Goal: Transaction & Acquisition: Purchase product/service

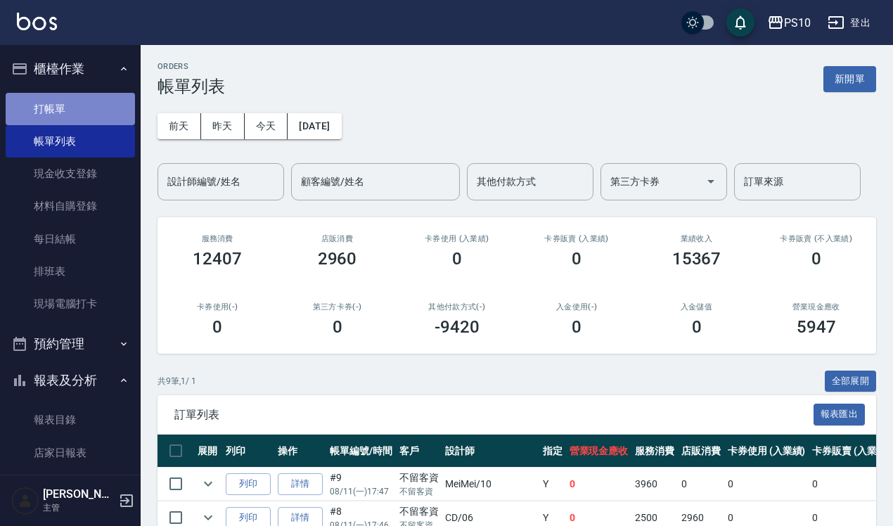
click at [77, 112] on link "打帳單" at bounding box center [70, 109] width 129 height 32
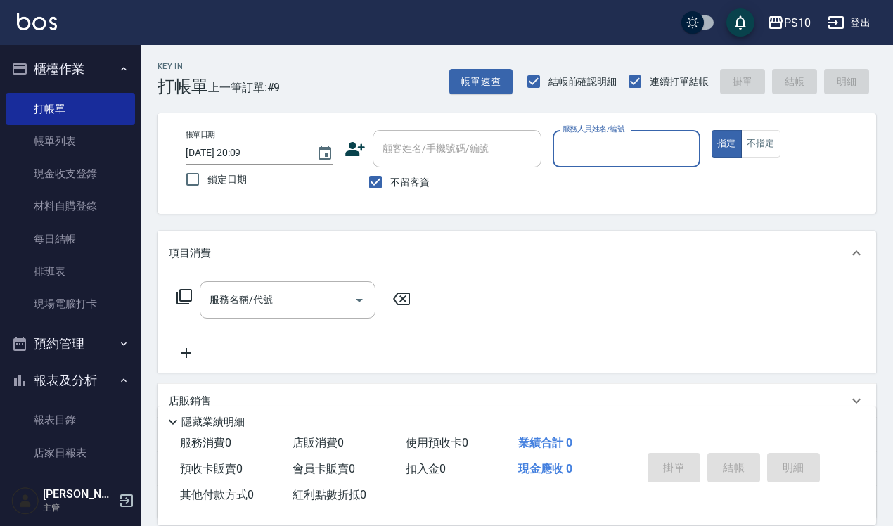
click at [608, 143] on input "服務人員姓名/編號" at bounding box center [626, 148] width 135 height 25
type input "[PERSON_NAME]-12"
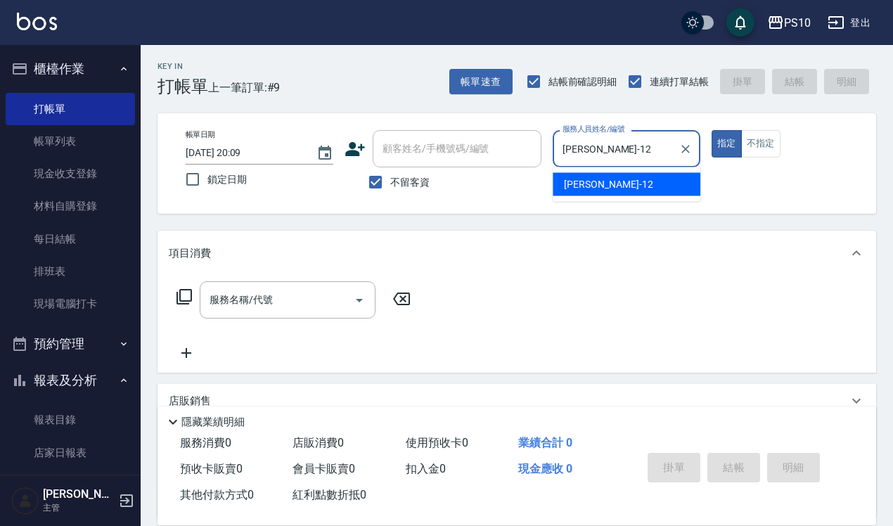
type button "true"
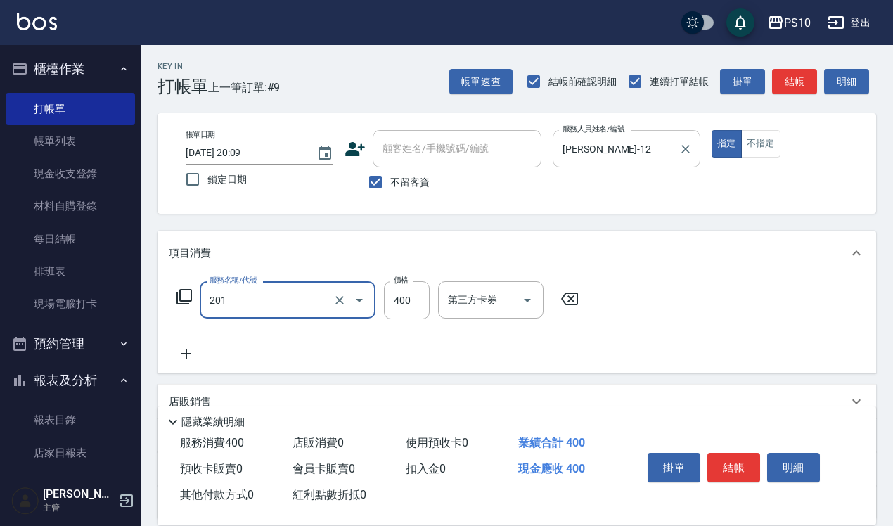
type input "剪髮(201)"
type input "300"
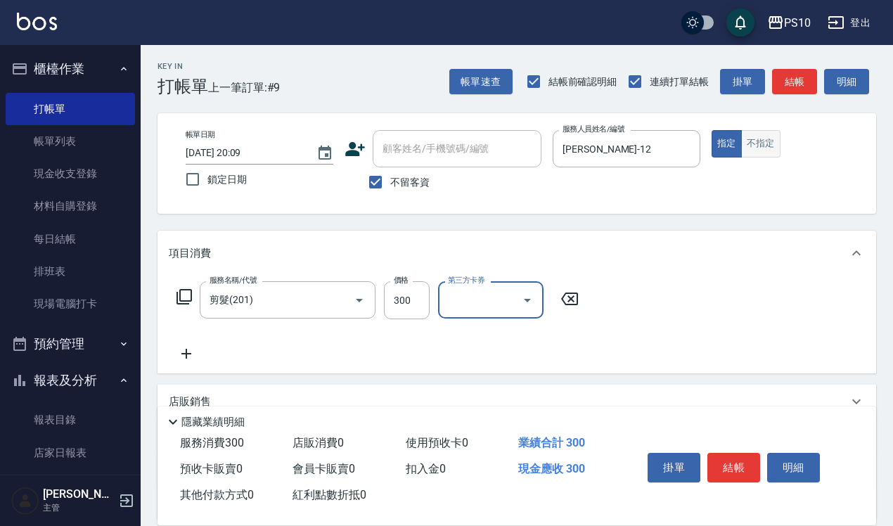
click at [771, 141] on button "不指定" at bounding box center [760, 143] width 39 height 27
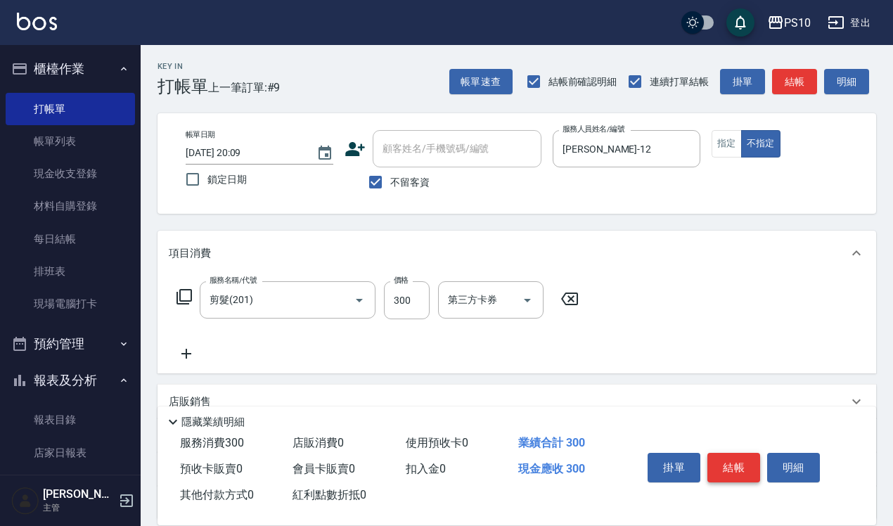
click at [725, 460] on button "結帳" at bounding box center [733, 468] width 53 height 30
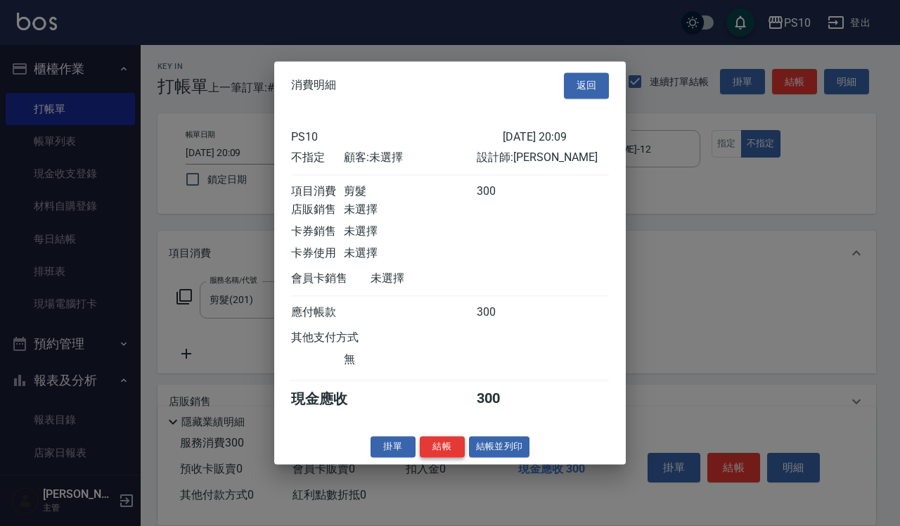
click at [451, 448] on button "結帳" at bounding box center [442, 447] width 45 height 22
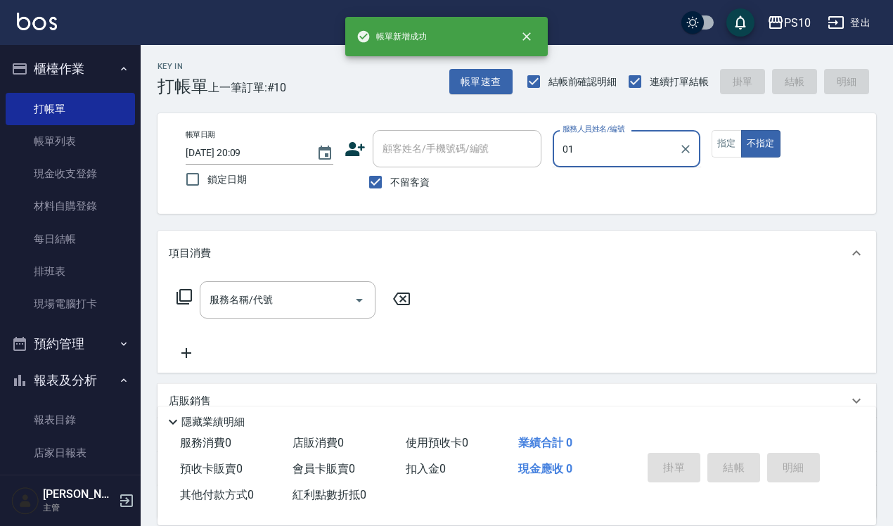
type input "[PERSON_NAME]-01"
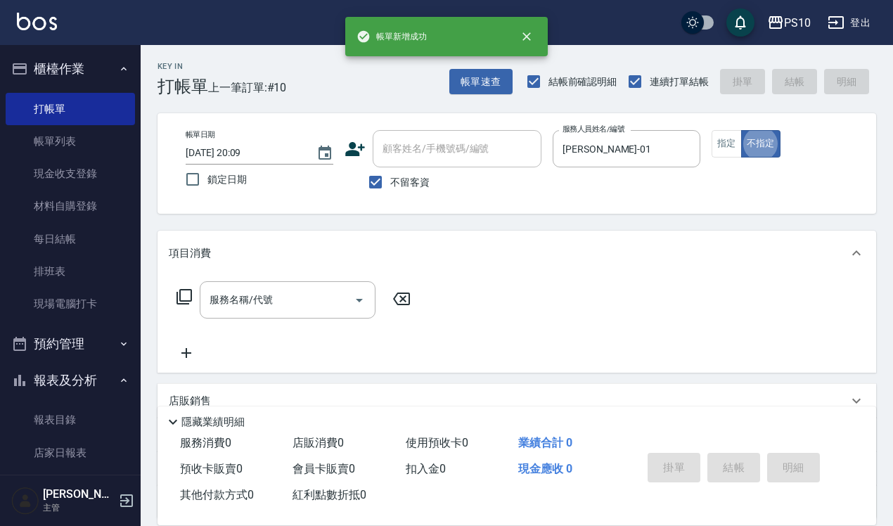
type button "false"
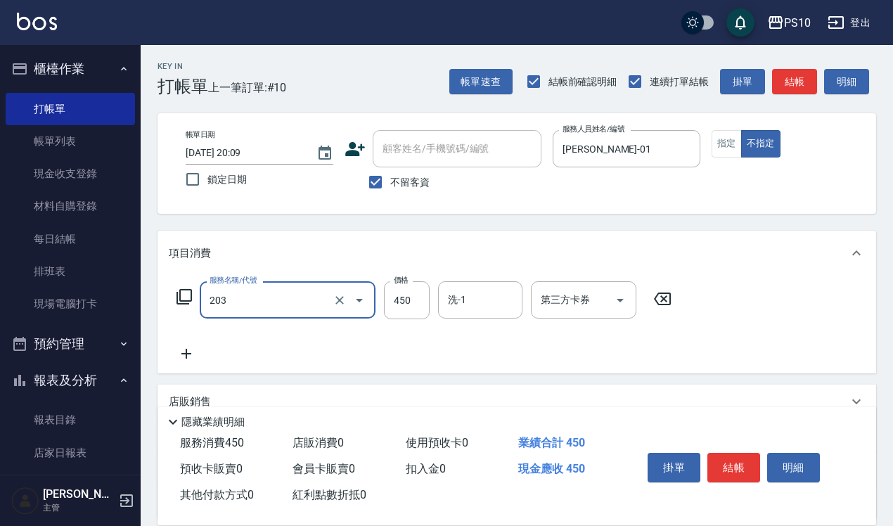
type input "剪+洗(203)"
type input "650"
drag, startPoint x: 726, startPoint y: 144, endPoint x: 723, endPoint y: 172, distance: 28.3
click at [725, 144] on button "指定" at bounding box center [726, 143] width 30 height 27
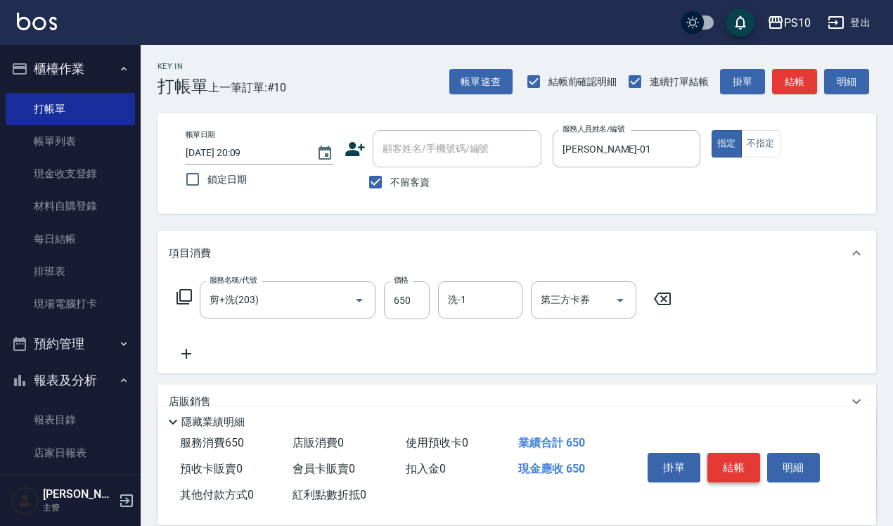
click at [743, 469] on button "結帳" at bounding box center [733, 468] width 53 height 30
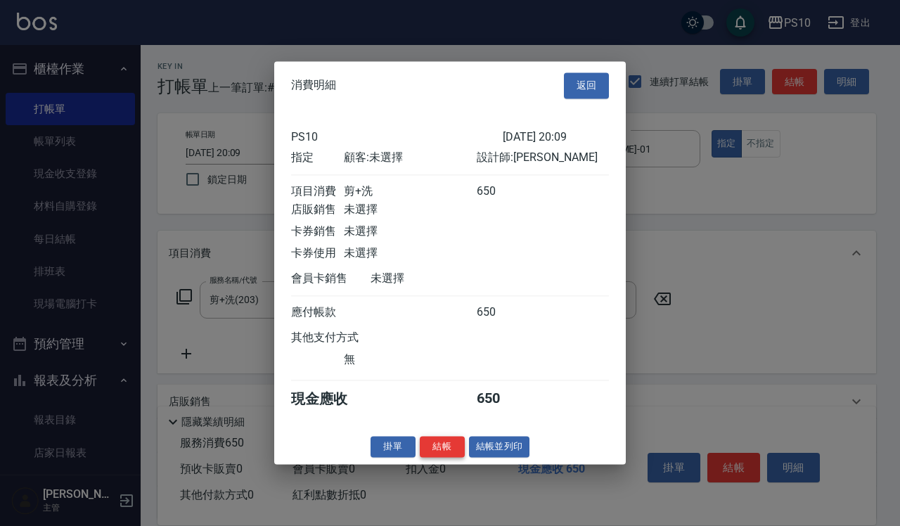
click at [448, 450] on button "結帳" at bounding box center [442, 447] width 45 height 22
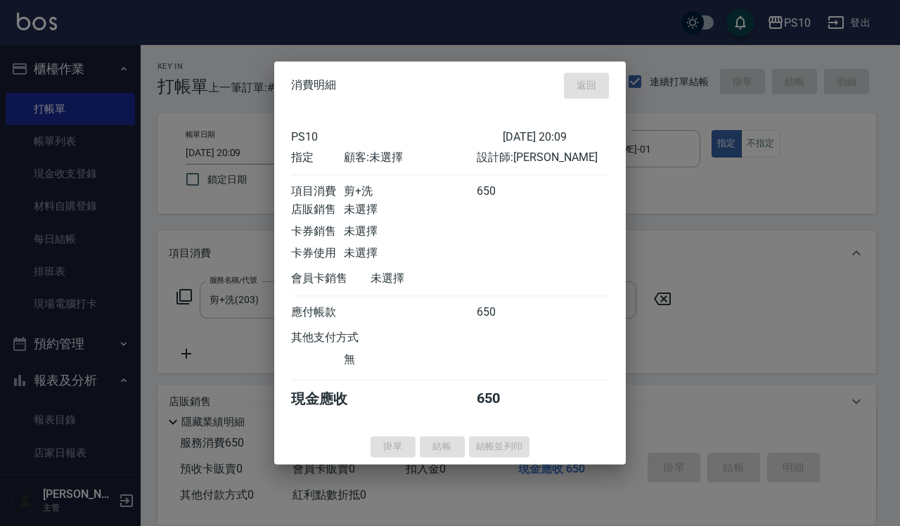
type input "[DATE] 20:10"
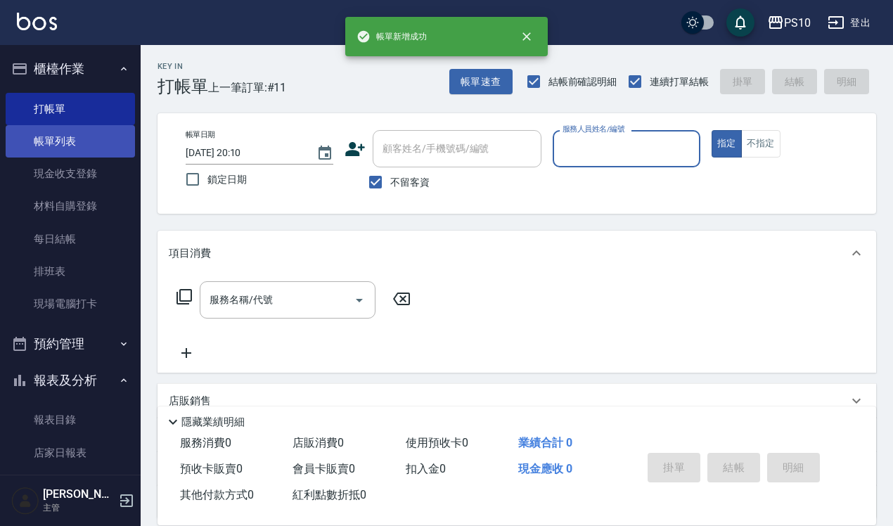
click at [92, 149] on link "帳單列表" at bounding box center [70, 141] width 129 height 32
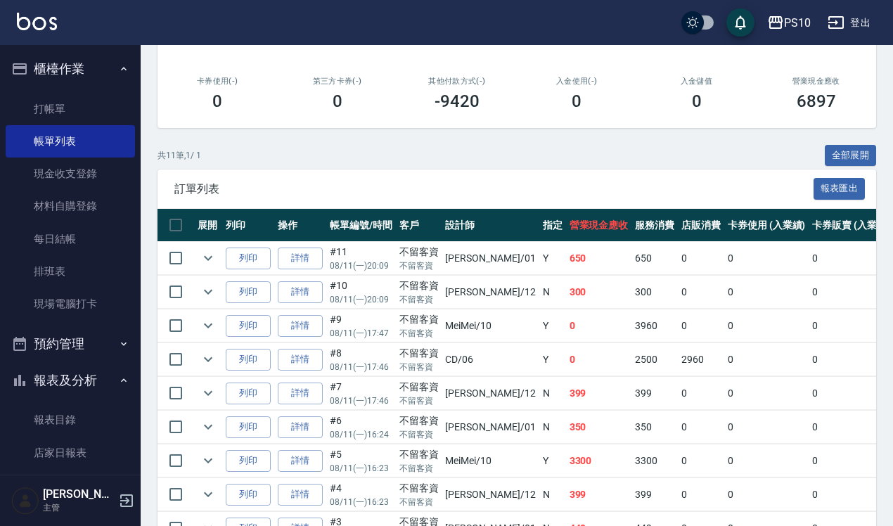
scroll to position [264, 0]
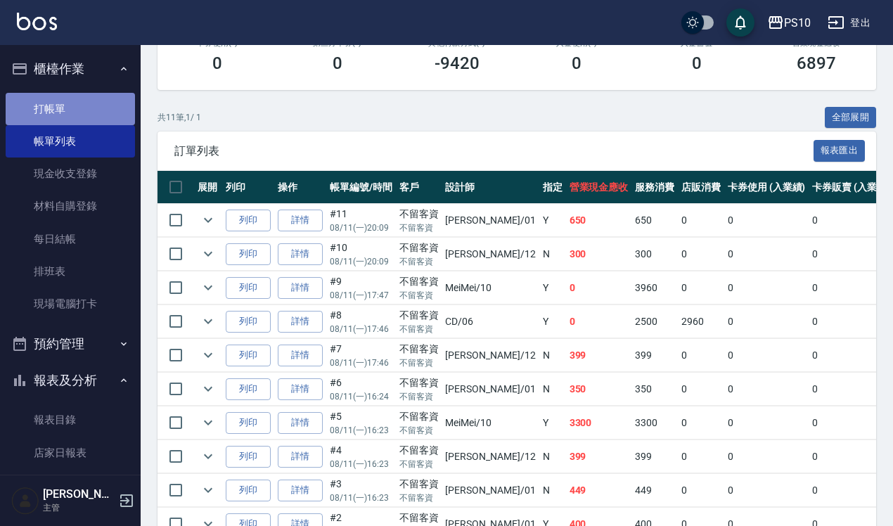
click at [88, 106] on link "打帳單" at bounding box center [70, 109] width 129 height 32
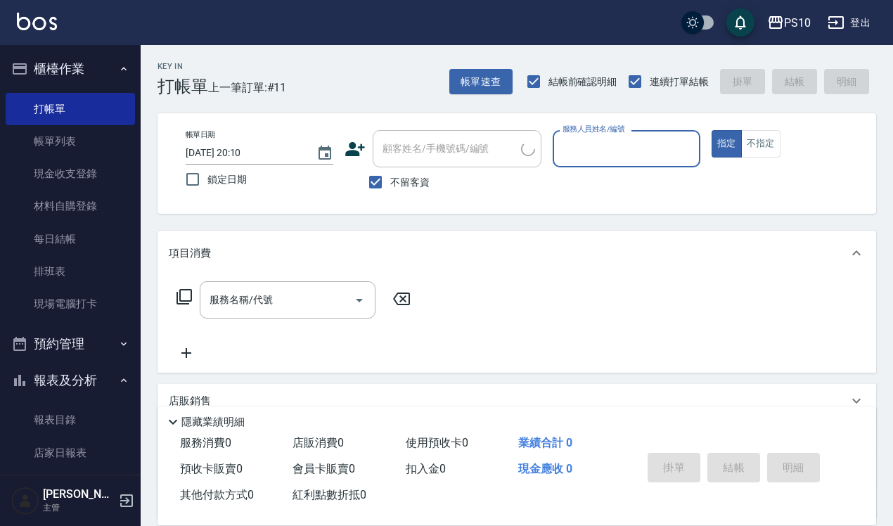
click at [627, 152] on input "服務人員姓名/編號" at bounding box center [626, 148] width 135 height 25
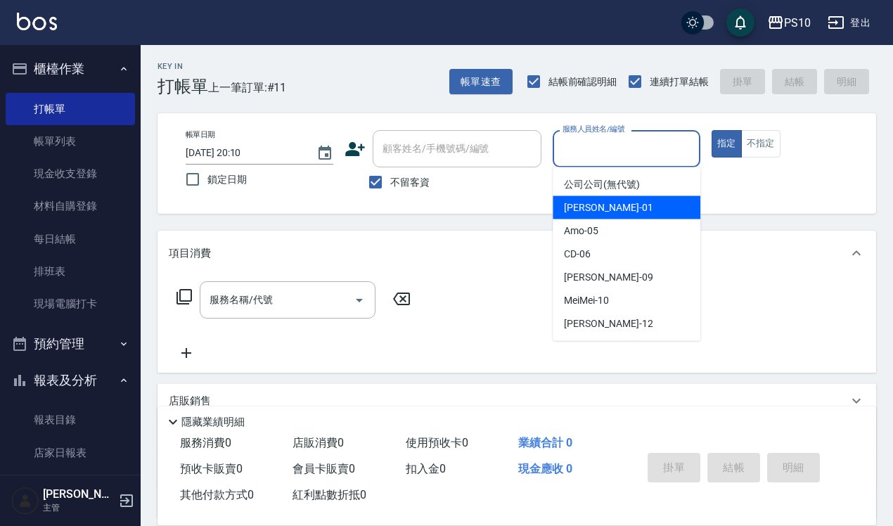
click at [591, 209] on span "[PERSON_NAME] -01" at bounding box center [608, 207] width 89 height 15
type input "[PERSON_NAME]-01"
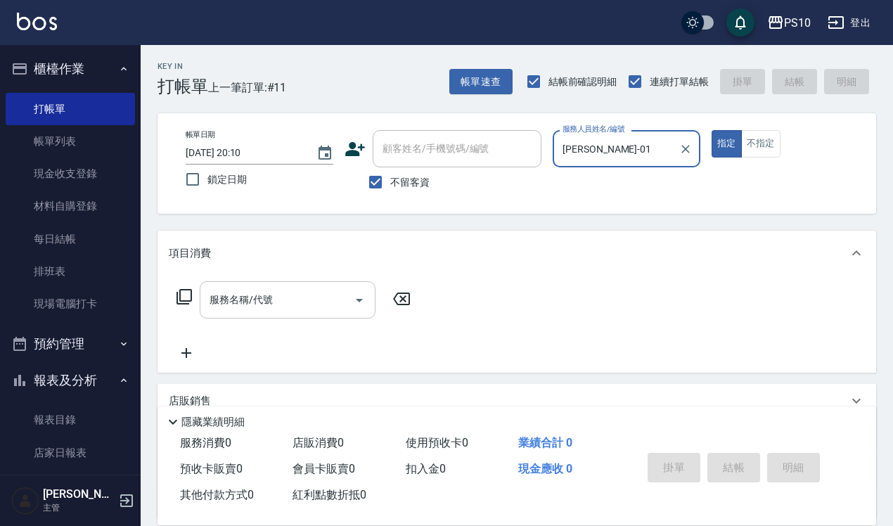
click at [261, 317] on div "服務名稱/代號" at bounding box center [288, 299] width 176 height 37
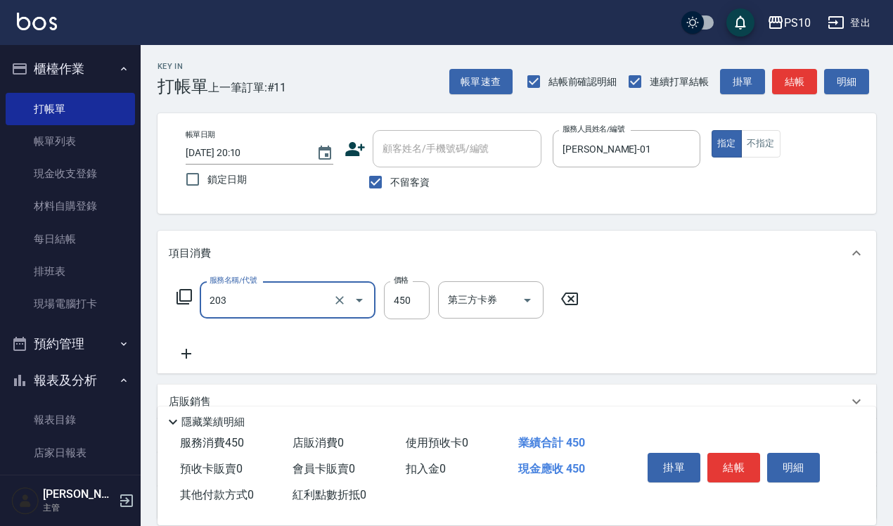
type input "剪+洗(203)"
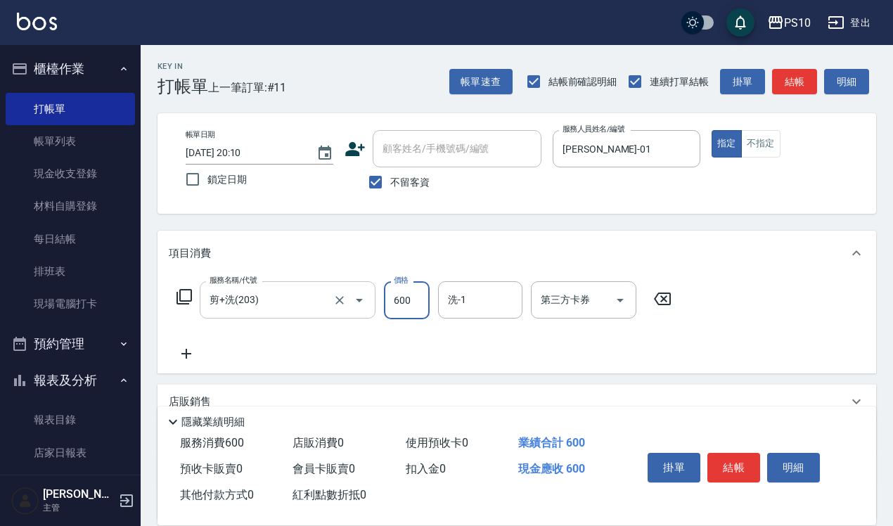
type input "600"
click at [736, 455] on button "結帳" at bounding box center [733, 468] width 53 height 30
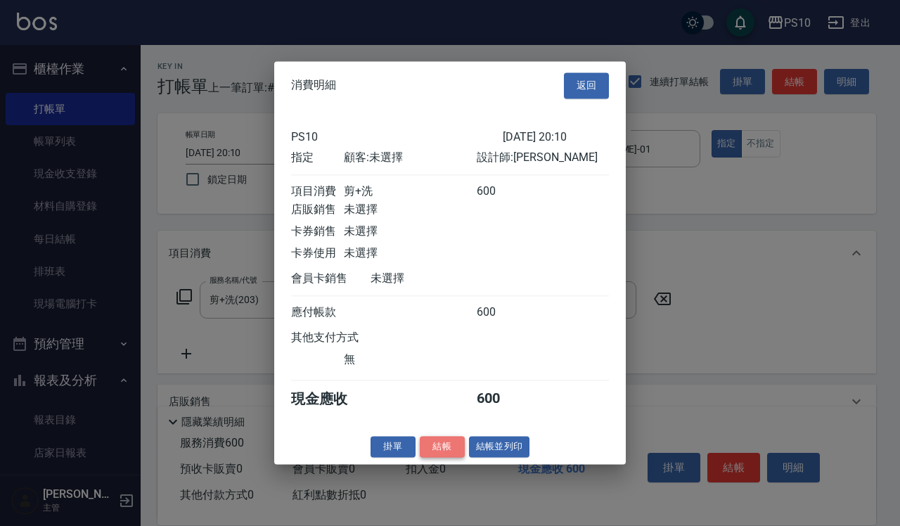
click at [441, 458] on button "結帳" at bounding box center [442, 447] width 45 height 22
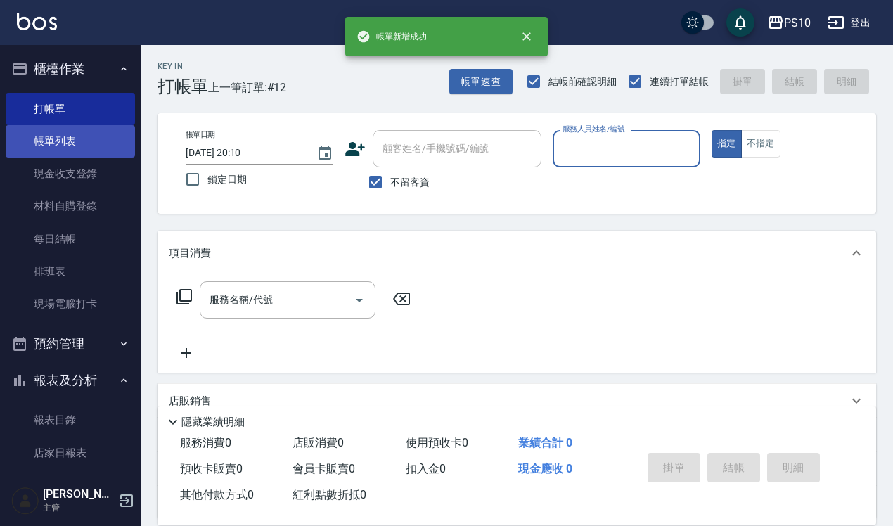
click at [67, 155] on link "帳單列表" at bounding box center [70, 141] width 129 height 32
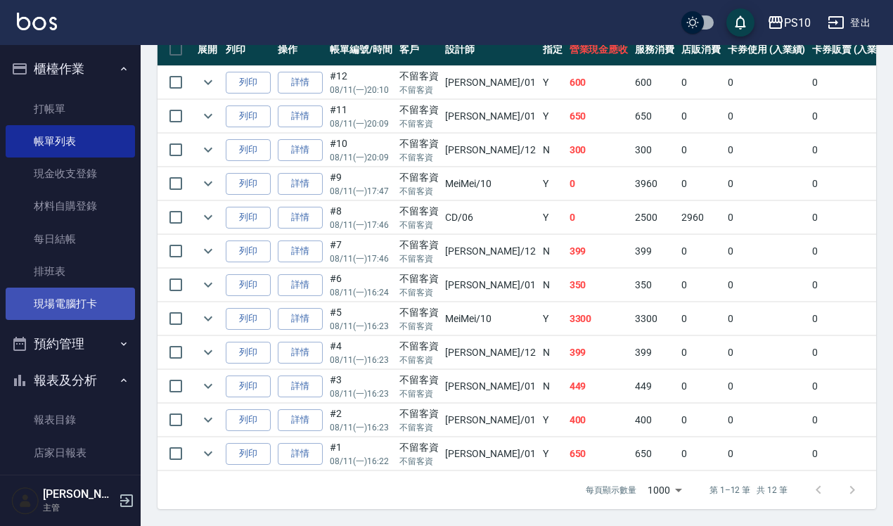
scroll to position [264, 0]
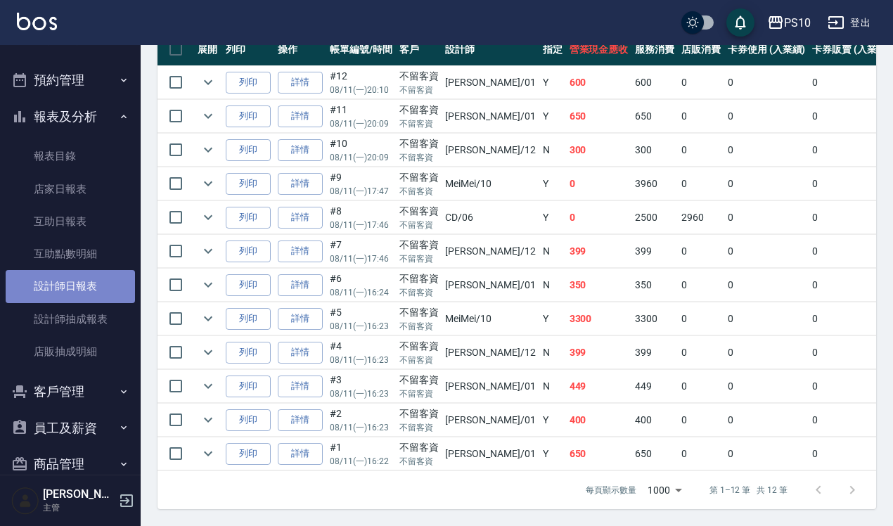
click at [88, 282] on link "設計師日報表" at bounding box center [70, 286] width 129 height 32
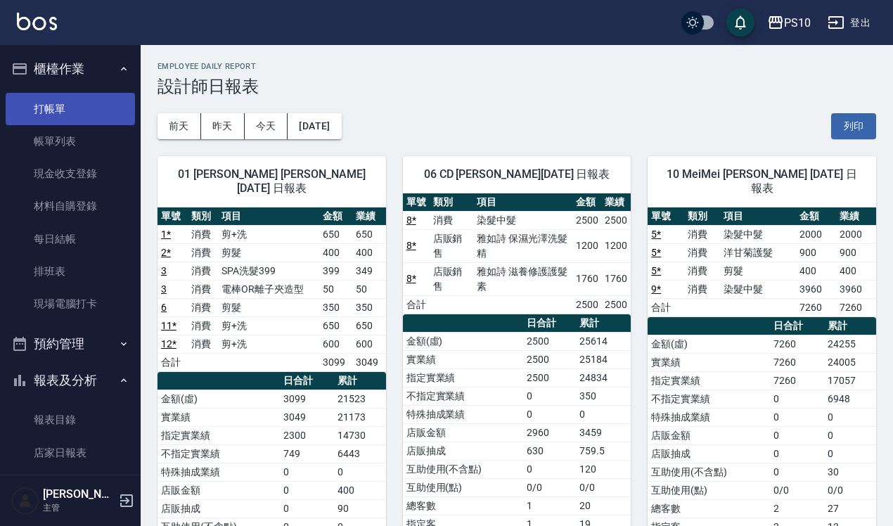
click at [75, 108] on link "打帳單" at bounding box center [70, 109] width 129 height 32
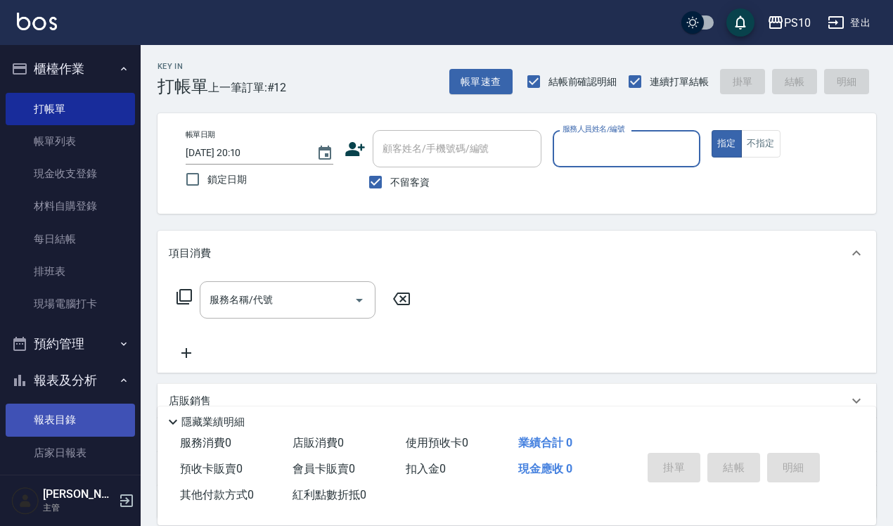
scroll to position [88, 0]
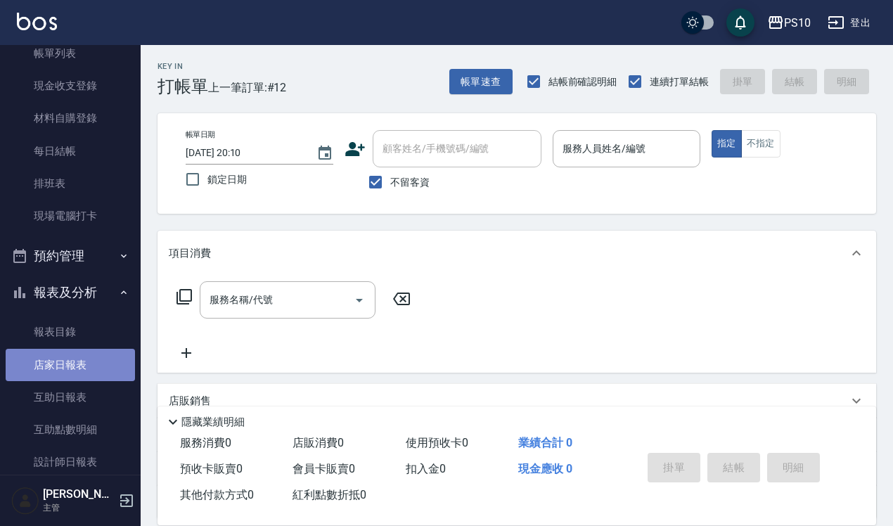
click at [71, 368] on link "店家日報表" at bounding box center [70, 365] width 129 height 32
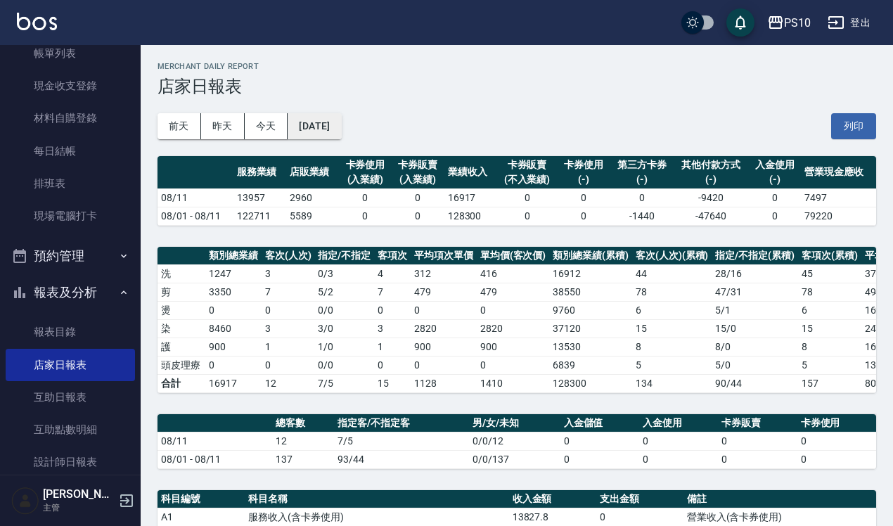
click at [341, 123] on button "[DATE]" at bounding box center [313, 126] width 53 height 26
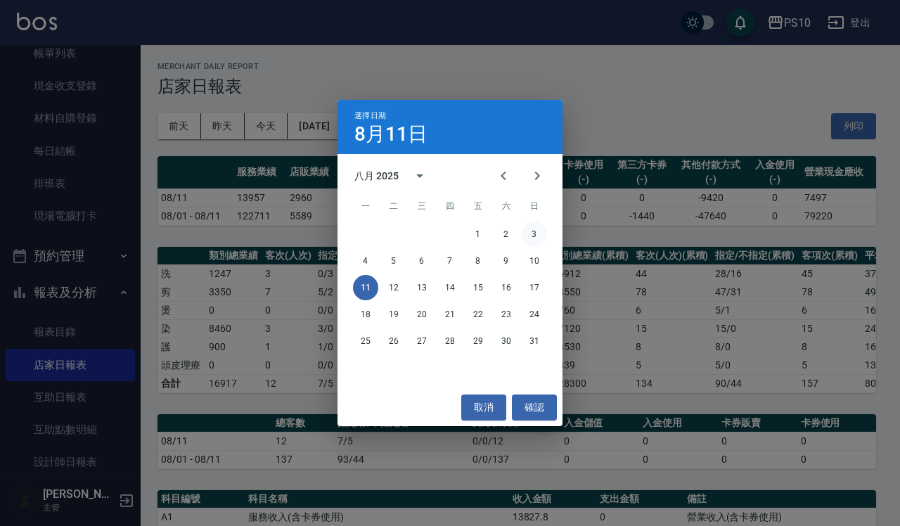
click at [536, 232] on button "3" at bounding box center [534, 233] width 25 height 25
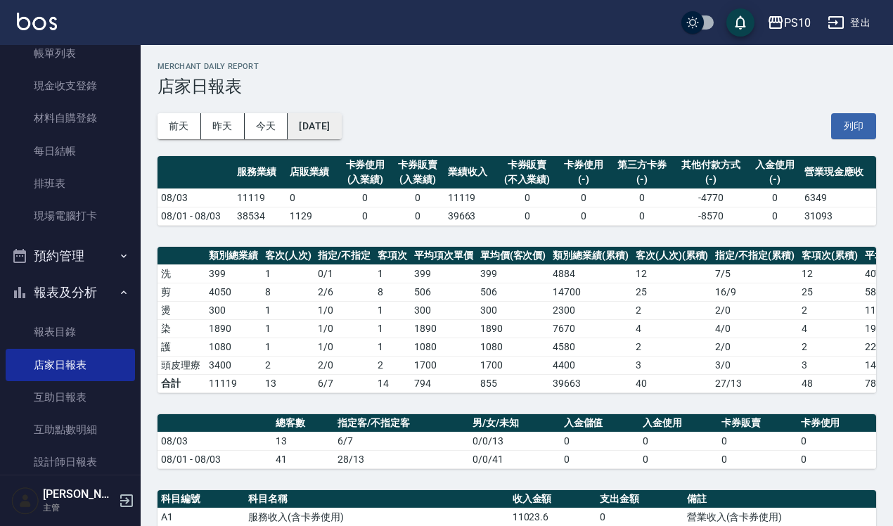
click at [323, 130] on button "[DATE]" at bounding box center [313, 126] width 53 height 26
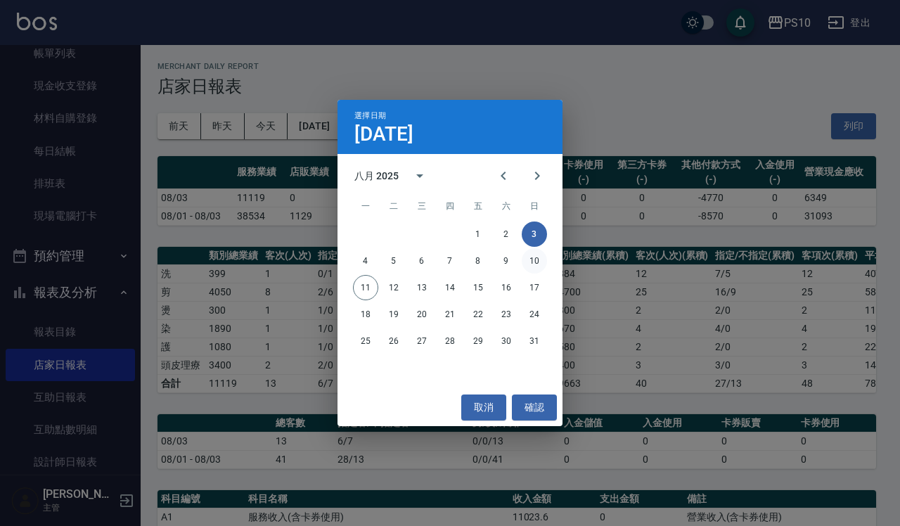
click at [533, 255] on button "10" at bounding box center [534, 260] width 25 height 25
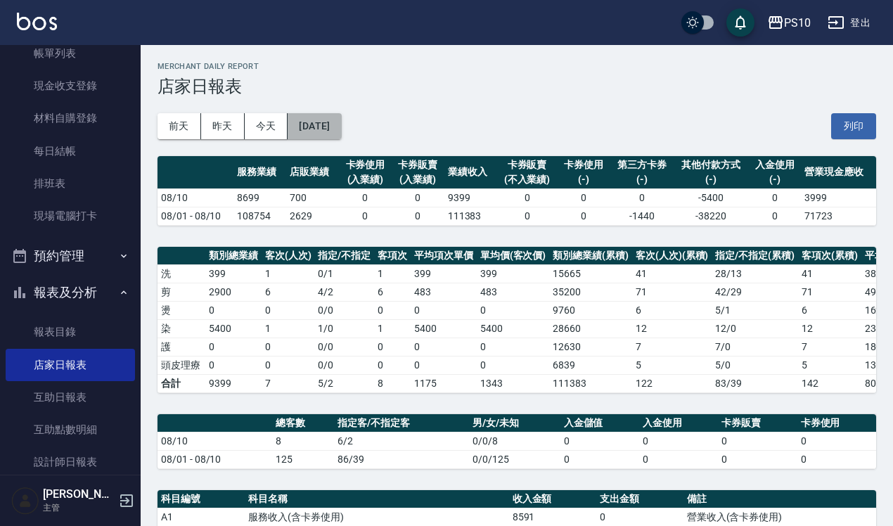
click at [341, 132] on button "[DATE]" at bounding box center [313, 126] width 53 height 26
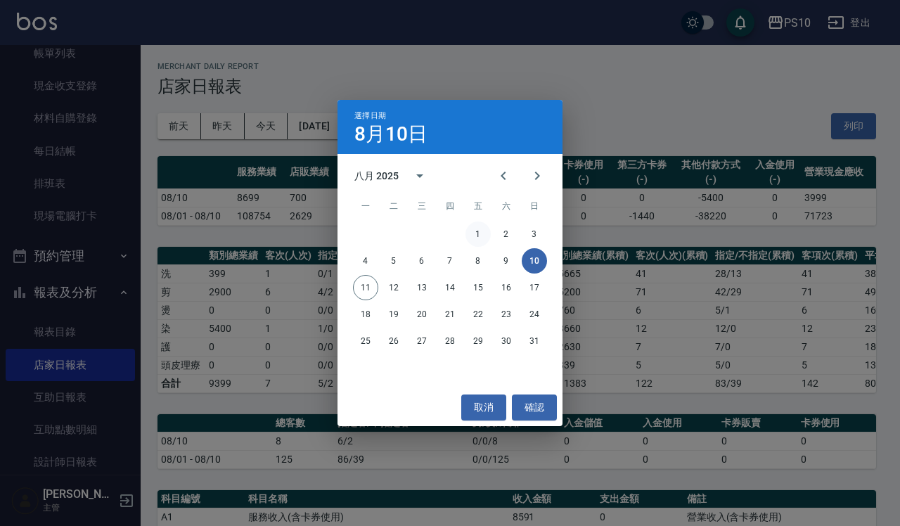
click at [479, 240] on button "1" at bounding box center [477, 233] width 25 height 25
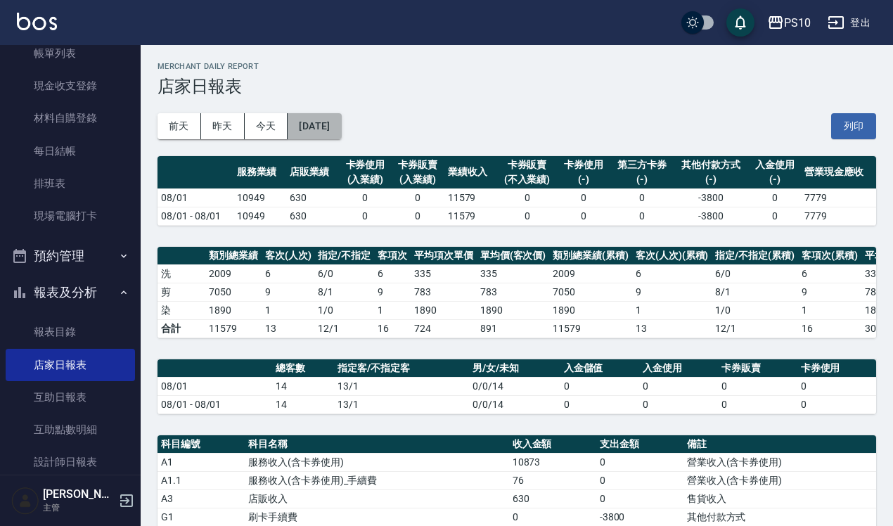
click at [335, 137] on button "[DATE]" at bounding box center [313, 126] width 53 height 26
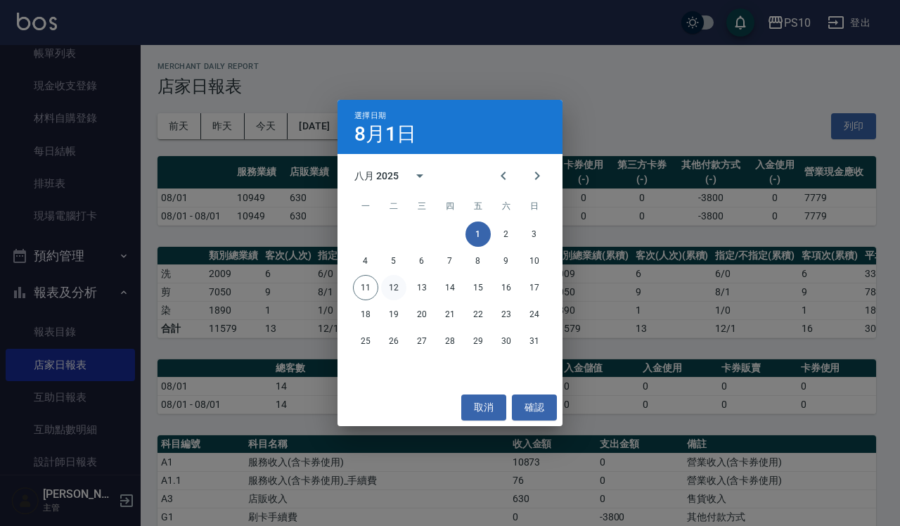
click at [391, 292] on button "12" at bounding box center [393, 287] width 25 height 25
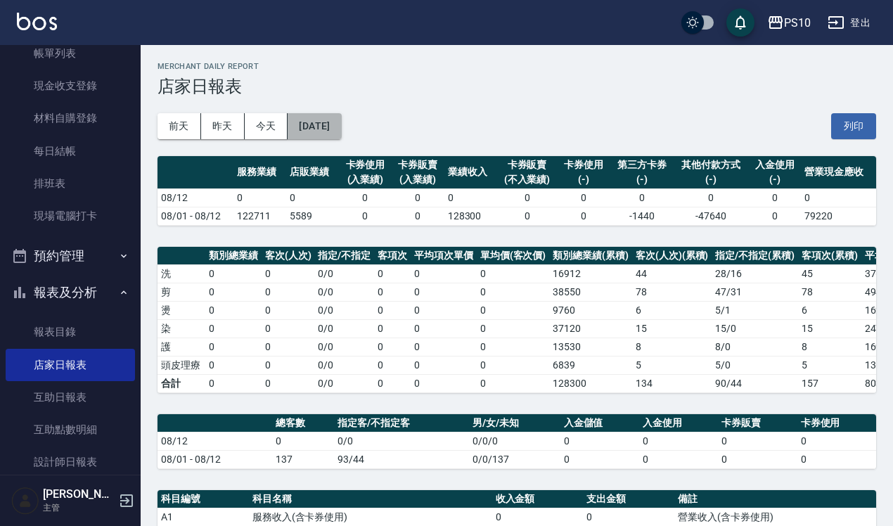
click at [341, 127] on button "[DATE]" at bounding box center [313, 126] width 53 height 26
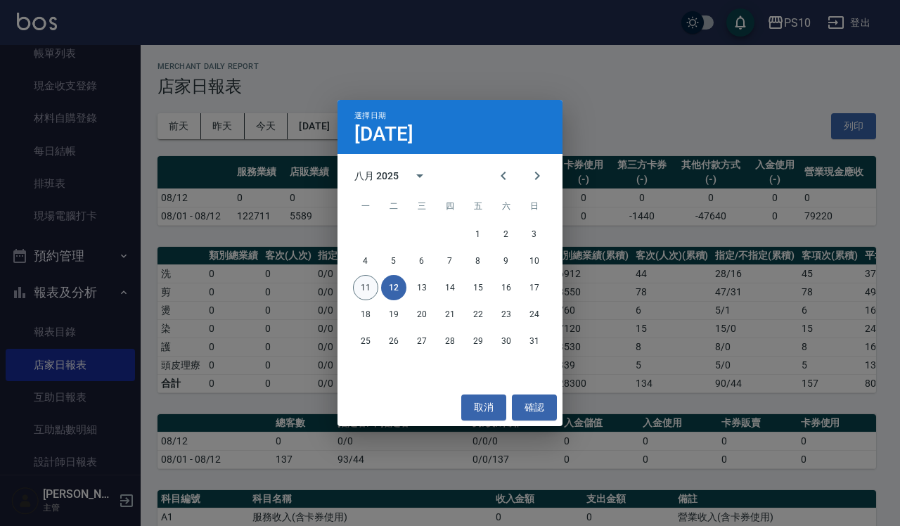
click at [370, 292] on button "11" at bounding box center [365, 287] width 25 height 25
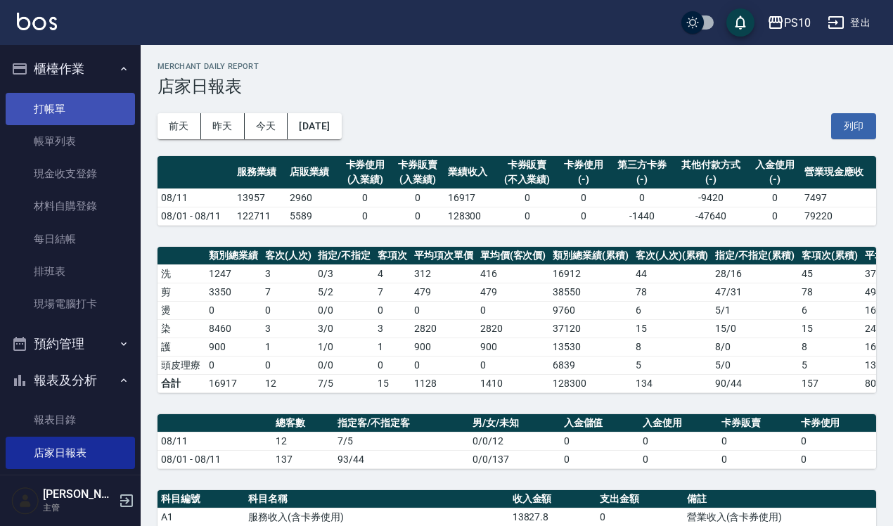
click at [76, 101] on link "打帳單" at bounding box center [70, 109] width 129 height 32
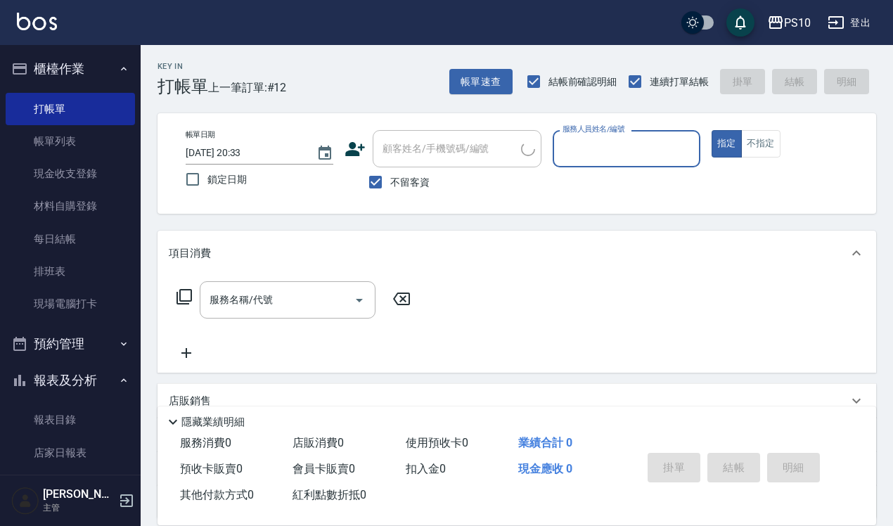
click at [588, 136] on input "服務人員姓名/編號" at bounding box center [626, 148] width 135 height 25
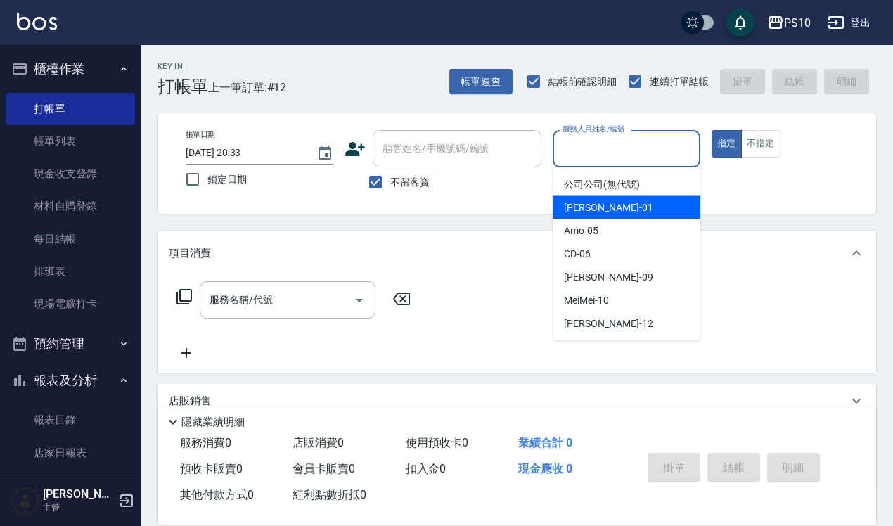
click at [609, 201] on div "[PERSON_NAME] -01" at bounding box center [626, 207] width 148 height 23
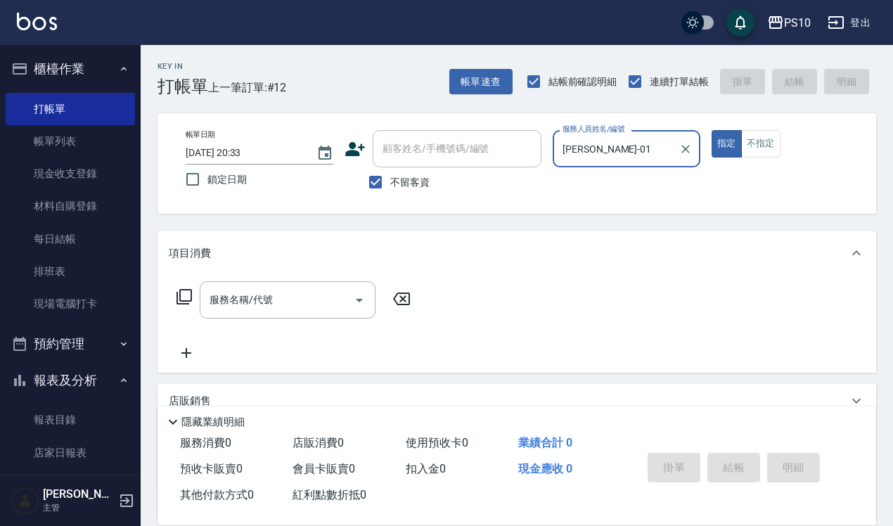
click at [585, 159] on input "[PERSON_NAME]-01" at bounding box center [616, 148] width 114 height 25
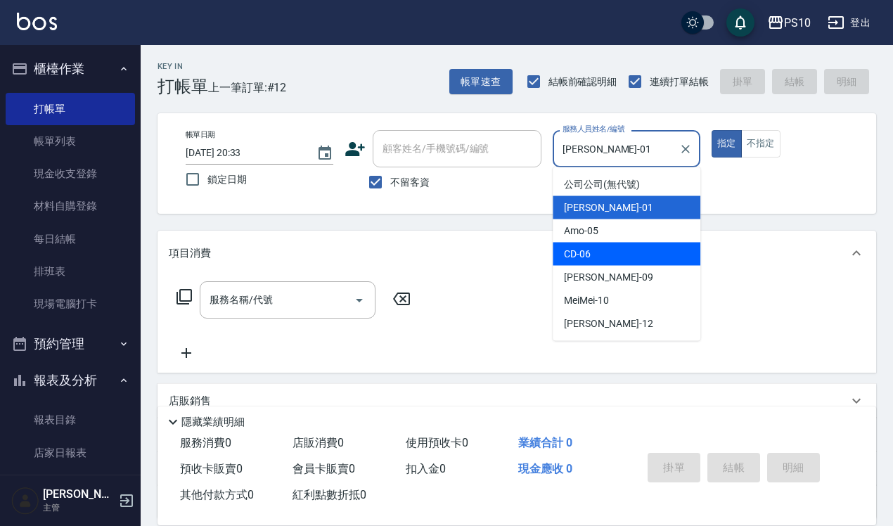
click at [600, 247] on div "CD -06" at bounding box center [626, 253] width 148 height 23
type input "CD-06"
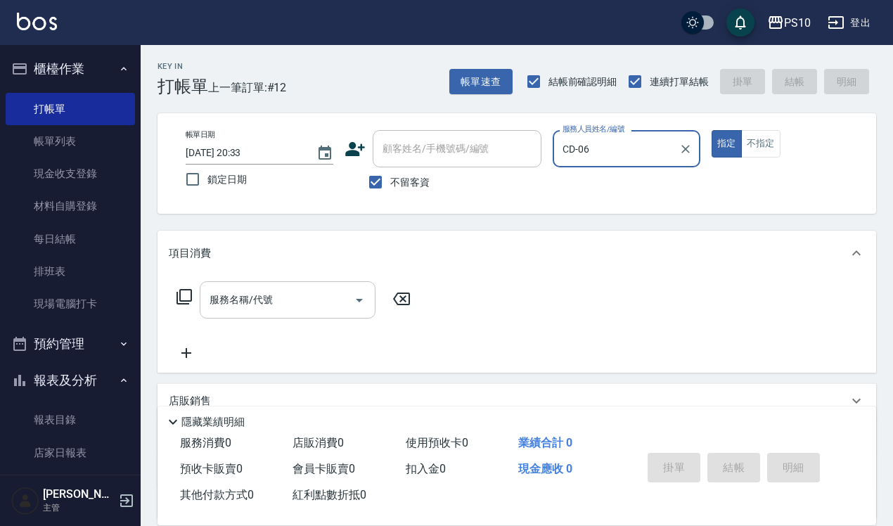
click at [278, 304] on input "服務名稱/代號" at bounding box center [277, 299] width 142 height 25
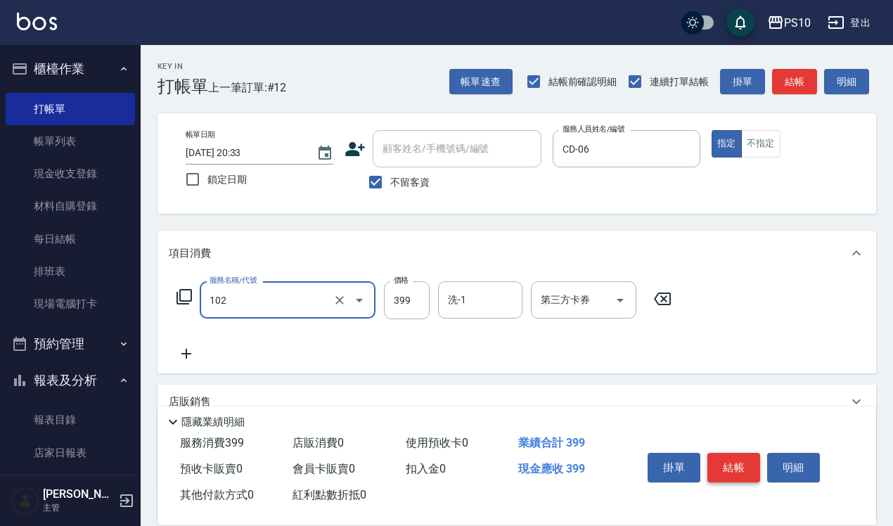
type input "SPA洗髮399(102)"
click at [759, 467] on button "結帳" at bounding box center [733, 468] width 53 height 30
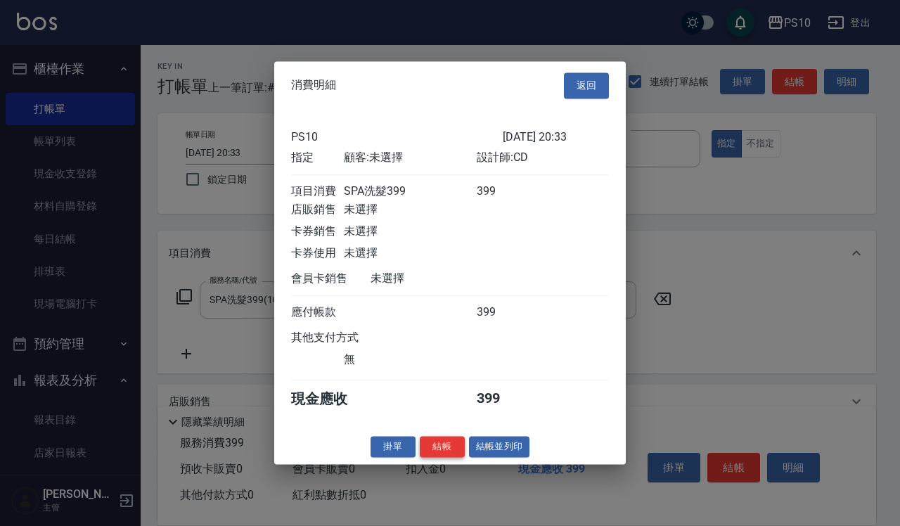
click at [443, 458] on button "結帳" at bounding box center [442, 447] width 45 height 22
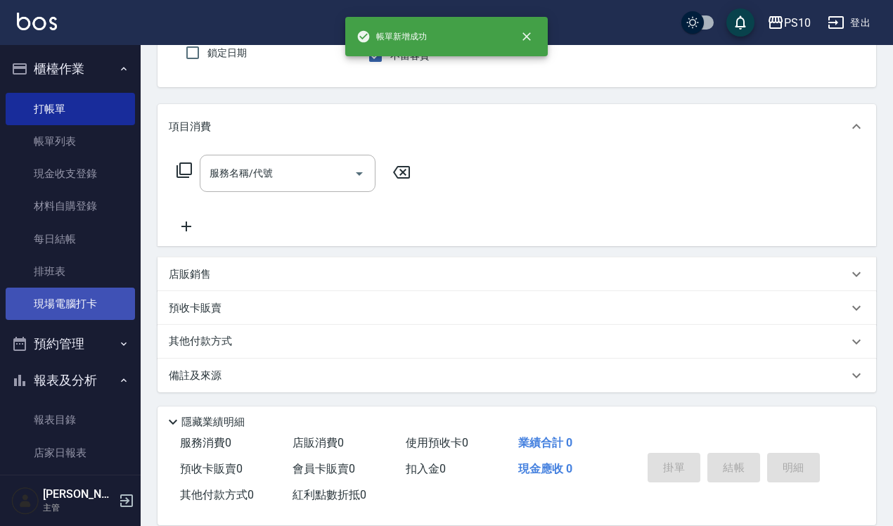
scroll to position [324, 0]
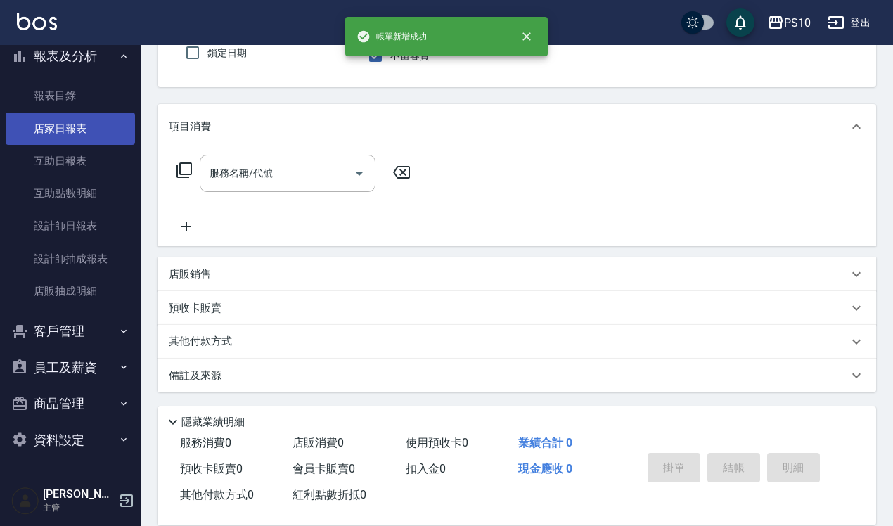
click at [93, 129] on link "店家日報表" at bounding box center [70, 128] width 129 height 32
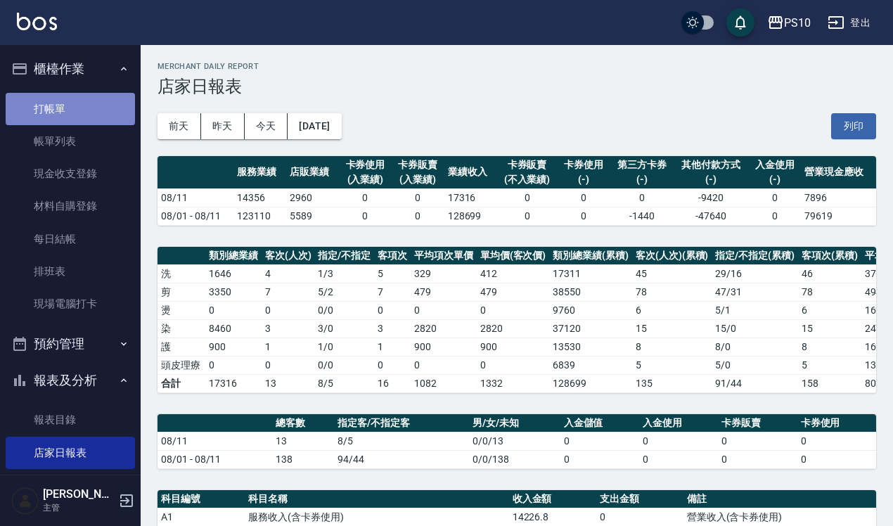
click at [111, 105] on link "打帳單" at bounding box center [70, 109] width 129 height 32
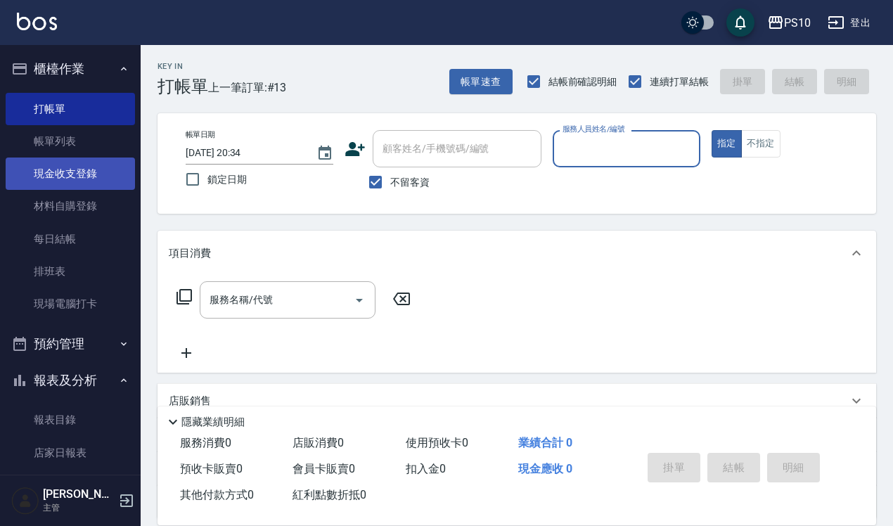
click at [88, 176] on link "現金收支登錄" at bounding box center [70, 173] width 129 height 32
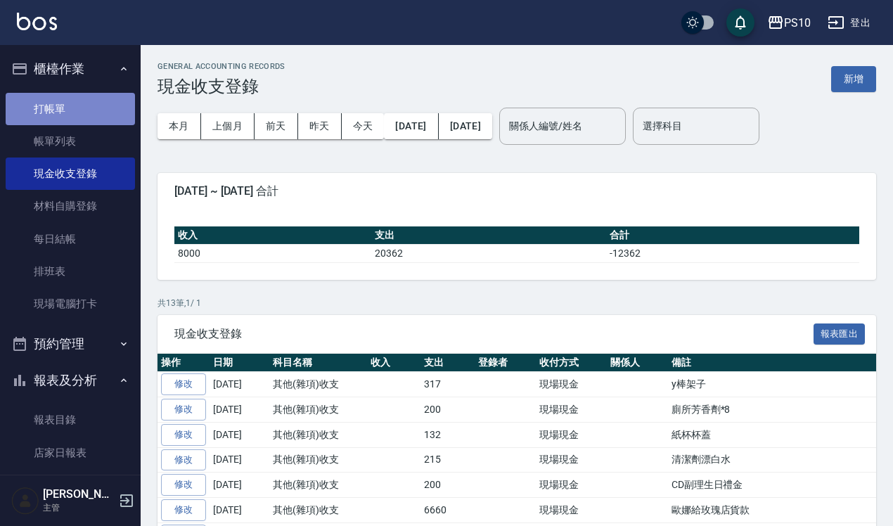
click at [86, 93] on link "打帳單" at bounding box center [70, 109] width 129 height 32
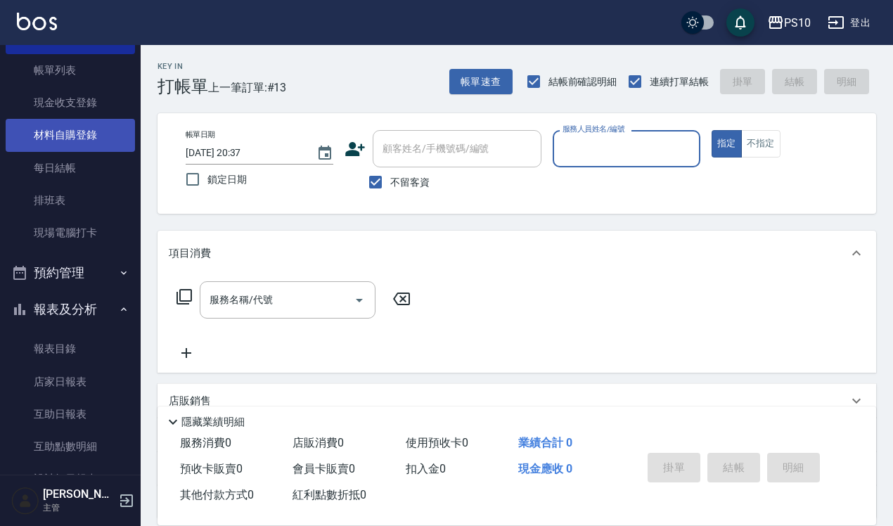
scroll to position [324, 0]
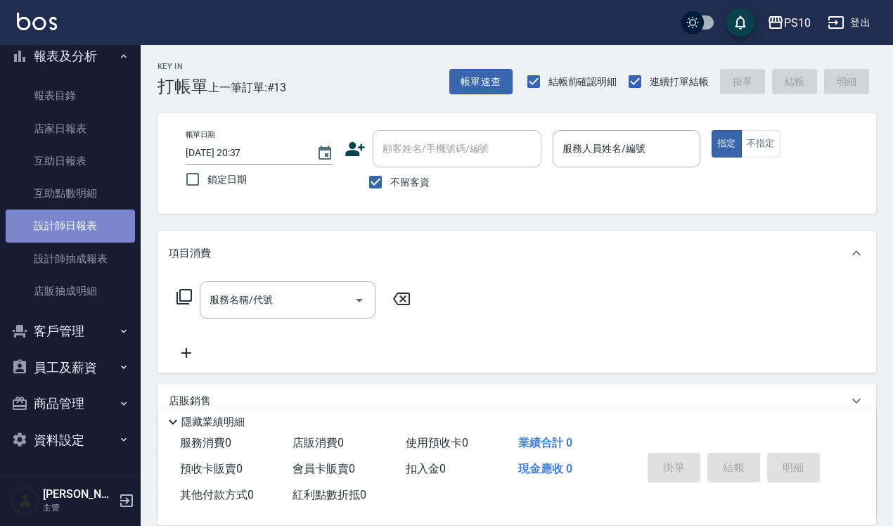
click at [102, 216] on link "設計師日報表" at bounding box center [70, 225] width 129 height 32
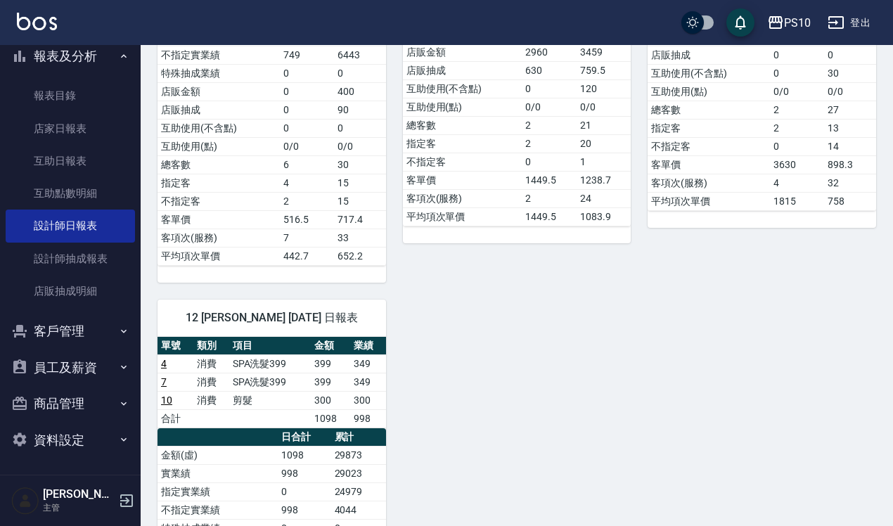
scroll to position [619, 0]
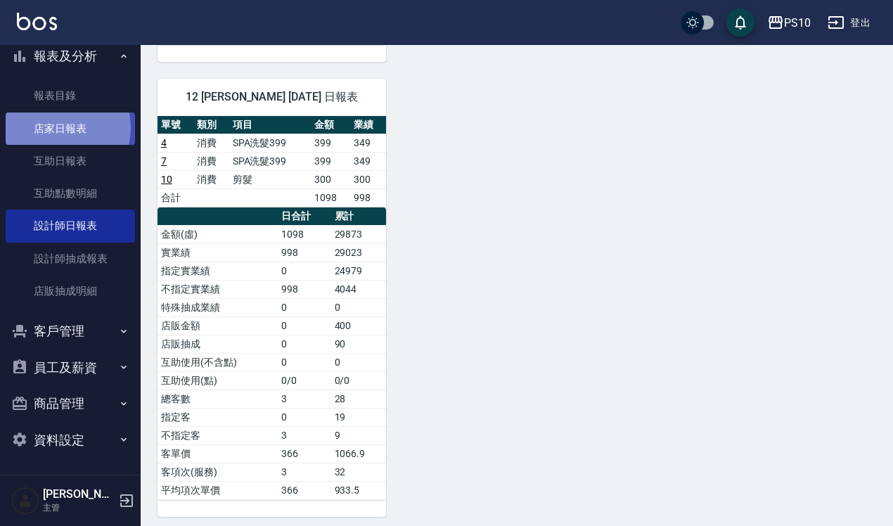
click at [61, 127] on link "店家日報表" at bounding box center [70, 128] width 129 height 32
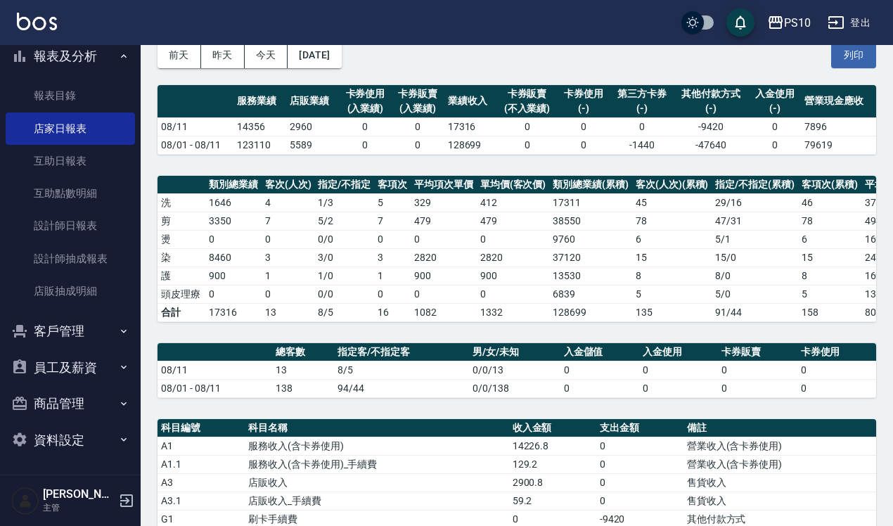
scroll to position [347, 0]
